Goal: Navigation & Orientation: Find specific page/section

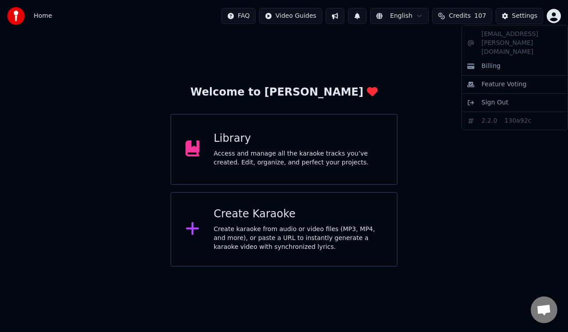
click at [554, 14] on html "Home FAQ Video Guides English Credits 107 Settings Welcome to Youka Library Acc…" at bounding box center [284, 133] width 568 height 266
click at [440, 174] on html "Home FAQ Video Guides English Credits 107 Settings Welcome to Youka Library Acc…" at bounding box center [284, 133] width 568 height 266
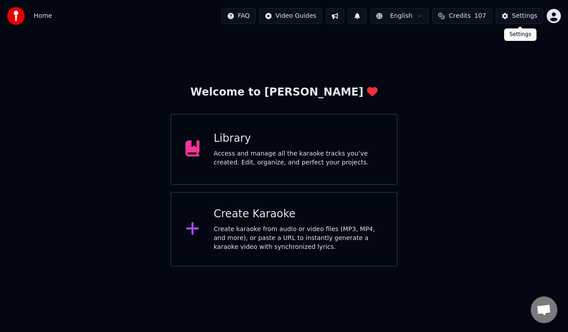
click at [526, 18] on div "Settings" at bounding box center [524, 16] width 25 height 9
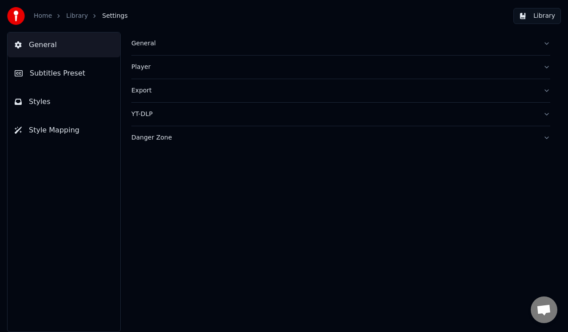
click at [43, 18] on link "Home" at bounding box center [43, 16] width 18 height 9
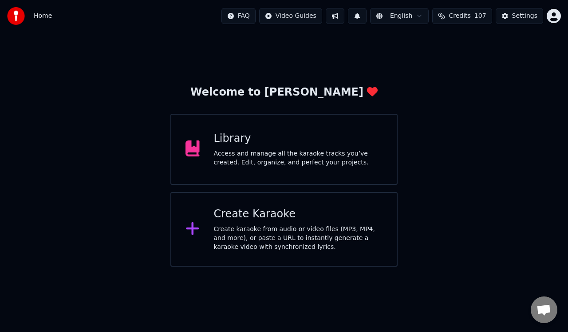
click at [552, 17] on html "Home FAQ Video Guides English Credits 107 Settings Welcome to Youka Library Acc…" at bounding box center [284, 133] width 568 height 266
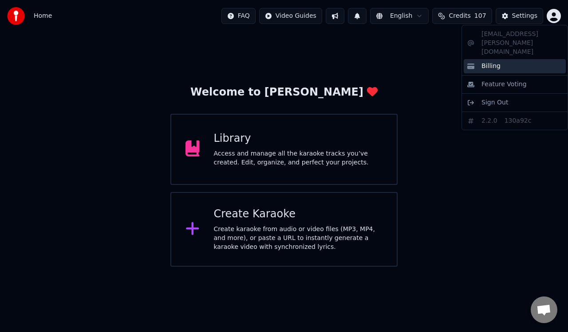
click at [491, 62] on span "Billing" at bounding box center [491, 66] width 19 height 9
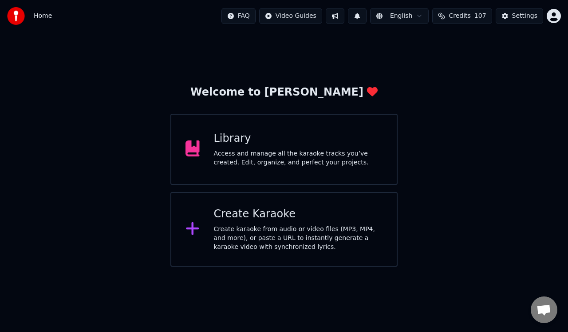
click at [283, 157] on div "Access and manage all the karaoke tracks you’ve created. Edit, organize, and pe…" at bounding box center [298, 158] width 169 height 18
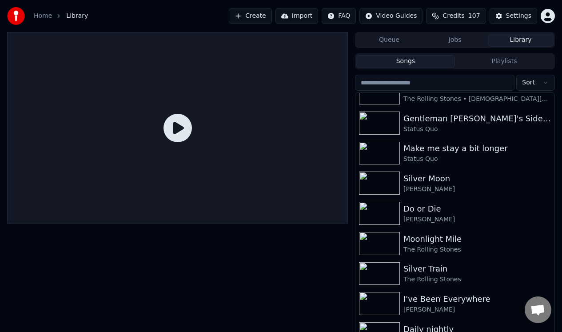
scroll to position [601, 0]
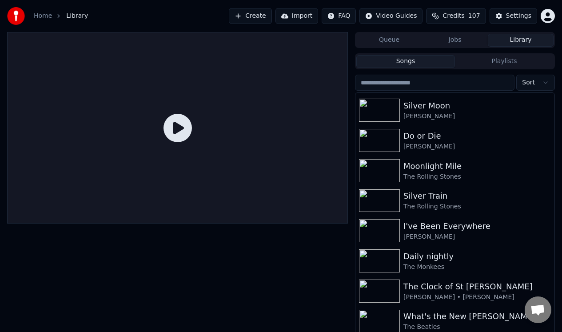
drag, startPoint x: 550, startPoint y: 258, endPoint x: 548, endPoint y: 158, distance: 100.8
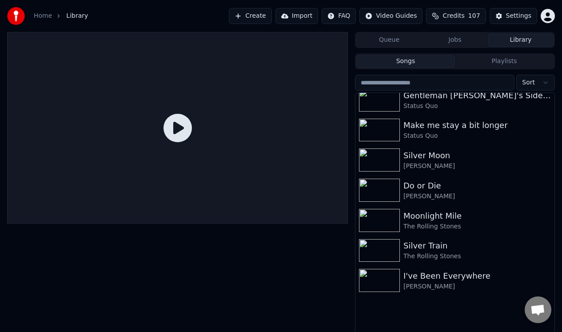
scroll to position [0, 0]
